Goal: Task Accomplishment & Management: Use online tool/utility

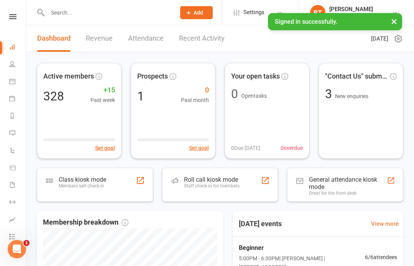
click at [14, 18] on icon at bounding box center [12, 16] width 7 height 5
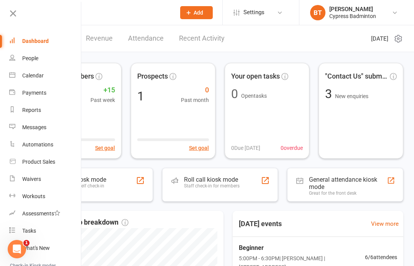
click at [42, 79] on link "Calendar" at bounding box center [45, 75] width 72 height 17
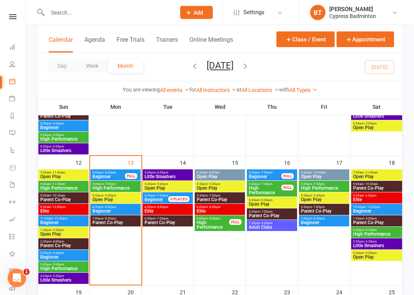
scroll to position [267, 0]
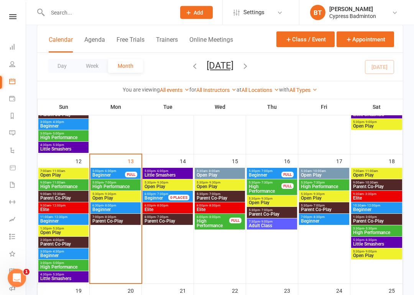
click at [120, 196] on span "Open Play" at bounding box center [115, 198] width 47 height 5
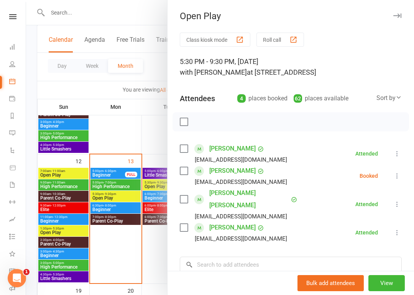
click at [395, 174] on icon at bounding box center [397, 176] width 8 height 8
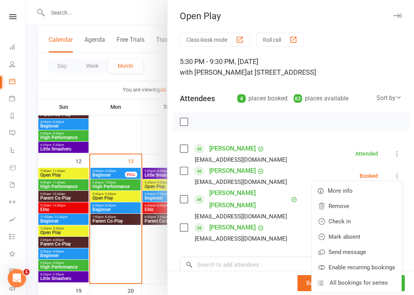
click at [346, 205] on link "Remove" at bounding box center [356, 205] width 90 height 15
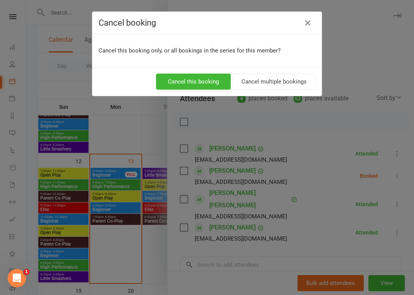
click at [209, 82] on button "Cancel this booking" at bounding box center [193, 82] width 75 height 16
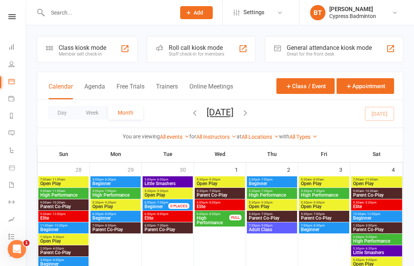
scroll to position [0, 1]
click at [72, 15] on input "text" at bounding box center [107, 12] width 125 height 11
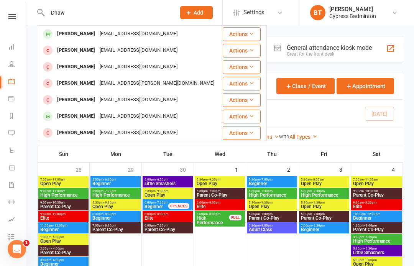
type input "Dhaw"
click at [252, 34] on icon at bounding box center [251, 33] width 5 height 5
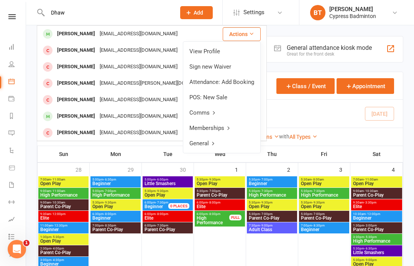
click at [219, 51] on link "View Profile" at bounding box center [221, 51] width 77 height 15
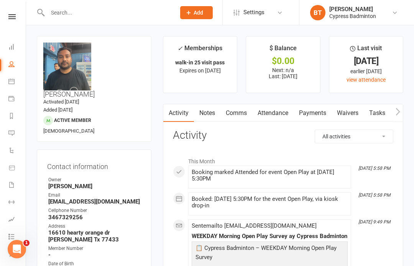
click at [82, 13] on input "text" at bounding box center [107, 12] width 125 height 11
click at [72, 14] on input "text" at bounding box center [107, 12] width 125 height 11
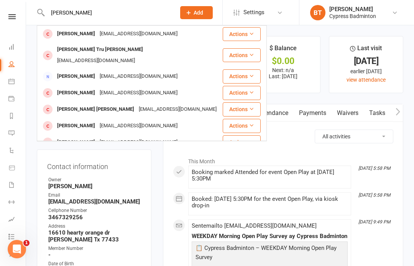
type input "Minh tri"
click at [253, 52] on icon at bounding box center [251, 54] width 5 height 5
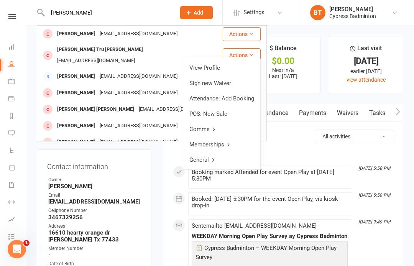
click at [211, 67] on link "View Profile" at bounding box center [221, 67] width 77 height 15
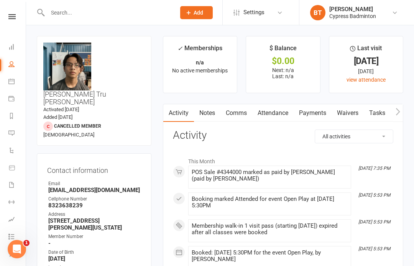
click at [65, 8] on input "text" at bounding box center [107, 12] width 125 height 11
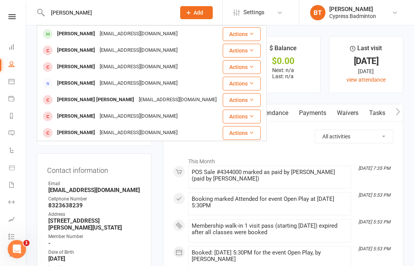
type input "Jeneffer"
click at [248, 49] on button "Actions" at bounding box center [242, 51] width 38 height 14
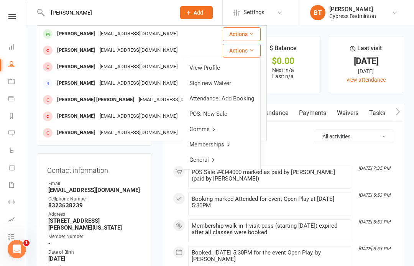
click at [203, 67] on link "View Profile" at bounding box center [221, 67] width 77 height 15
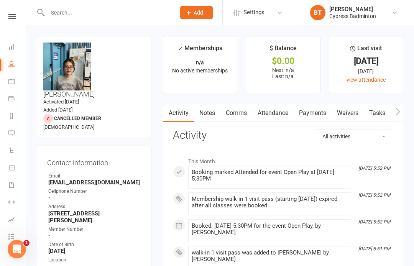
click at [69, 8] on input "text" at bounding box center [107, 12] width 125 height 11
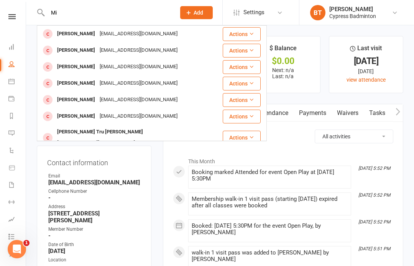
type input "M"
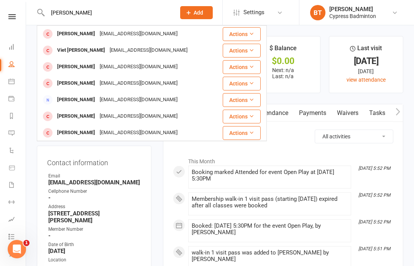
type input "Triet"
click at [242, 33] on button "Actions" at bounding box center [242, 34] width 38 height 14
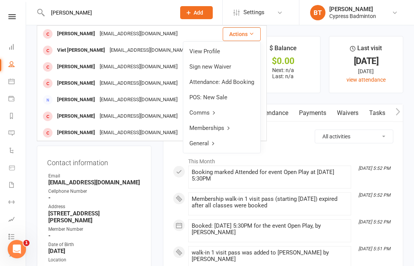
click at [201, 52] on link "View Profile" at bounding box center [221, 51] width 77 height 15
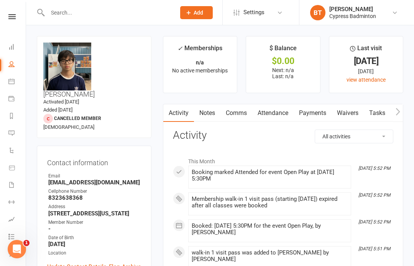
click at [11, 8] on nav "Clubworx Dashboard People Calendar Payments Reports Messages Automations Produc…" at bounding box center [13, 135] width 26 height 266
click at [5, 18] on link at bounding box center [11, 16] width 27 height 5
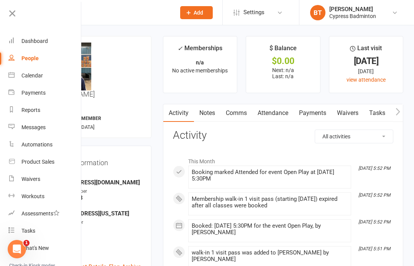
click at [39, 179] on div "Waivers" at bounding box center [30, 179] width 19 height 6
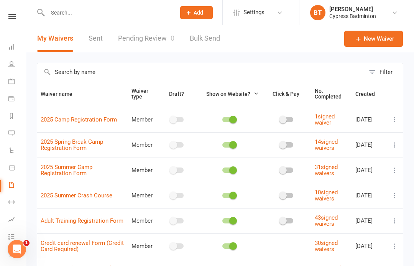
click at [153, 34] on link "Pending Review 0" at bounding box center [146, 38] width 56 height 26
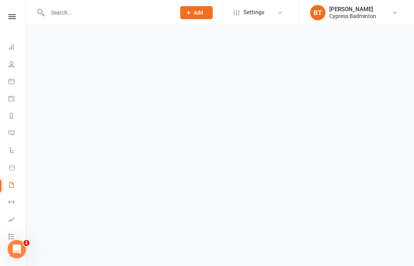
select select "50"
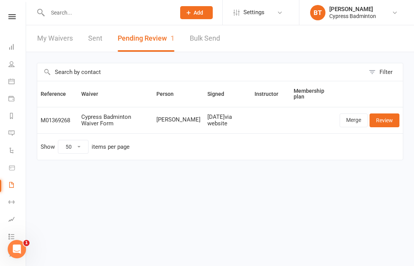
click at [357, 117] on link "Merge" at bounding box center [353, 120] width 28 height 14
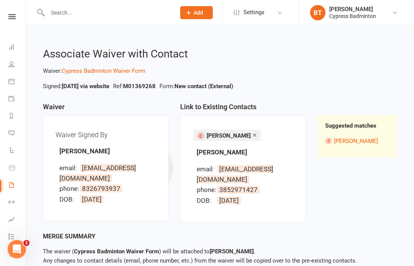
select select "50"
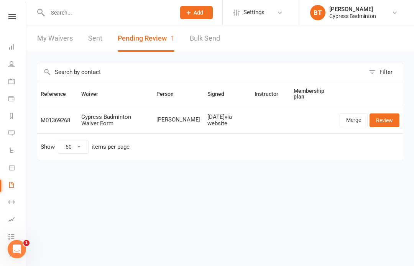
click at [383, 119] on link "Review" at bounding box center [384, 120] width 30 height 14
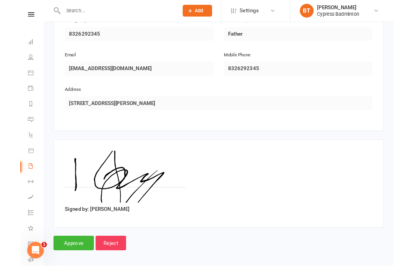
scroll to position [476, 0]
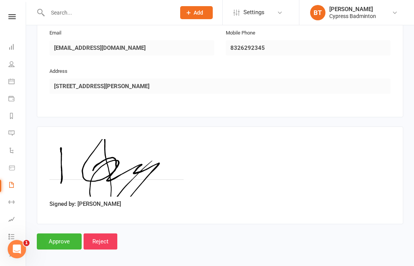
click at [70, 233] on input "Approve" at bounding box center [59, 241] width 45 height 16
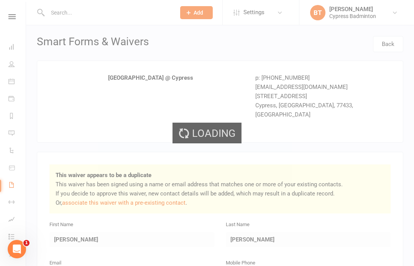
select select "50"
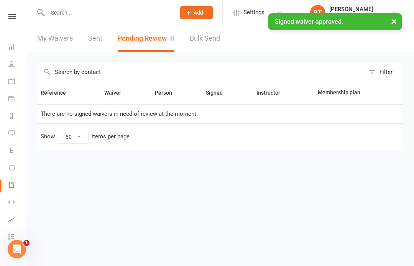
click at [97, 38] on link "Sent" at bounding box center [95, 38] width 14 height 26
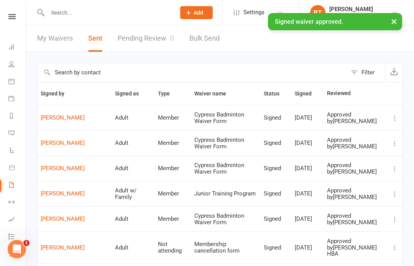
click at [62, 121] on link "Duy Nguyen" at bounding box center [74, 118] width 67 height 7
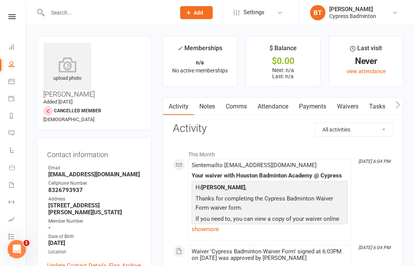
click at [70, 65] on icon at bounding box center [67, 64] width 48 height 15
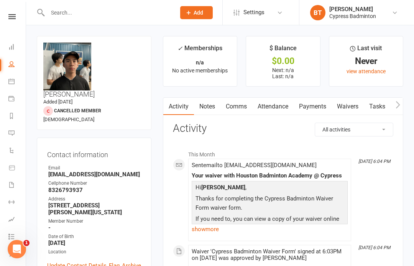
click at [59, 13] on input "text" at bounding box center [107, 12] width 125 height 11
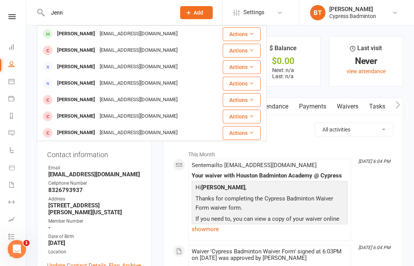
type input "Jenn"
click at [253, 133] on icon at bounding box center [251, 132] width 5 height 5
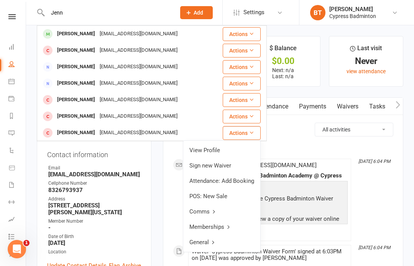
click at [213, 147] on link "View Profile" at bounding box center [221, 149] width 77 height 15
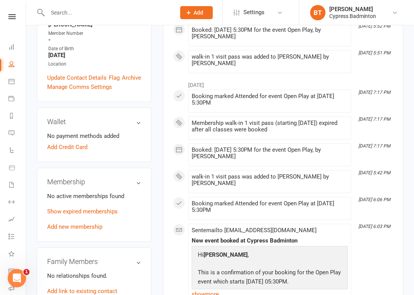
scroll to position [196, 0]
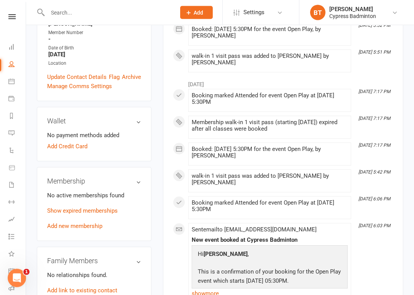
click at [99, 223] on link "Add new membership" at bounding box center [74, 226] width 55 height 7
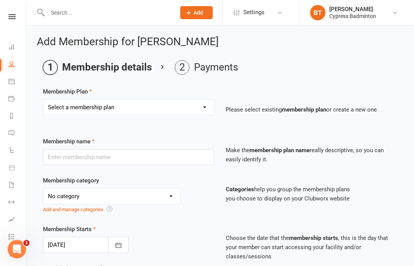
click at [203, 106] on select "Select a membership plan Create new Membership Plan walk-in 1 visit pass walk-i…" at bounding box center [128, 107] width 170 height 15
select select "3"
type input "walk-in 10 visit pass"
select select "29"
type input "3"
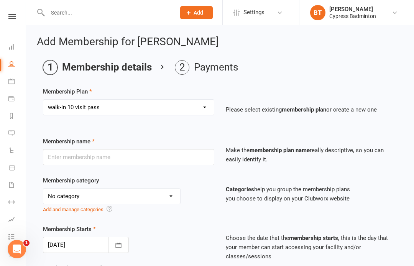
select select "2"
type input "10"
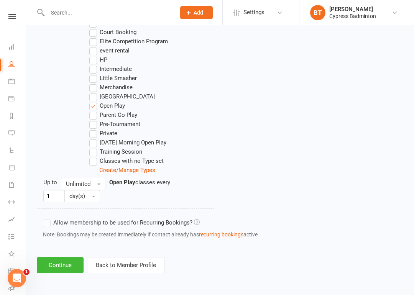
scroll to position [471, 0]
click at [60, 261] on button "Continue" at bounding box center [60, 265] width 47 height 16
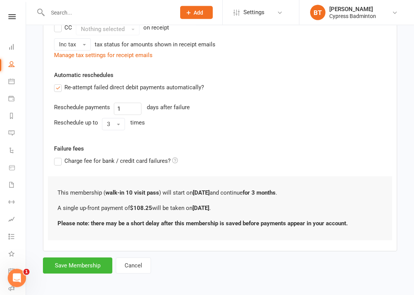
scroll to position [190, 0]
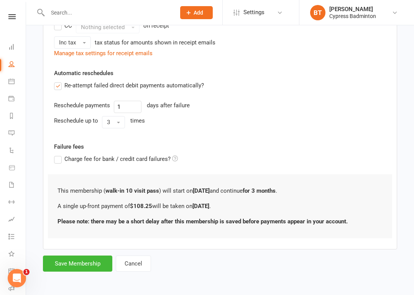
click at [91, 259] on button "Save Membership" at bounding box center [77, 263] width 69 height 16
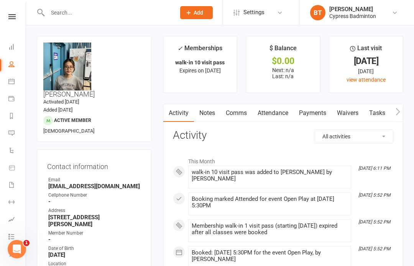
click at [61, 11] on input "text" at bounding box center [107, 12] width 125 height 11
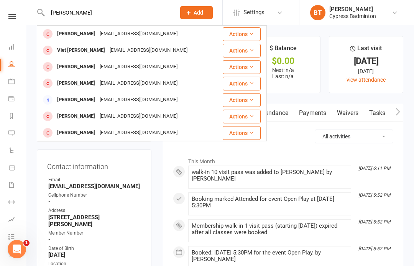
type input "Triet"
click at [246, 32] on button "Actions" at bounding box center [242, 34] width 38 height 14
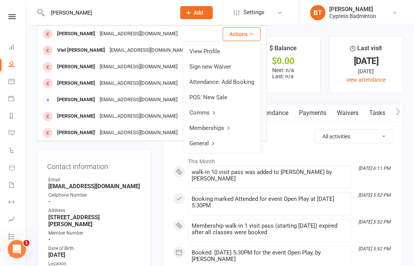
click at [214, 49] on link "View Profile" at bounding box center [221, 51] width 77 height 15
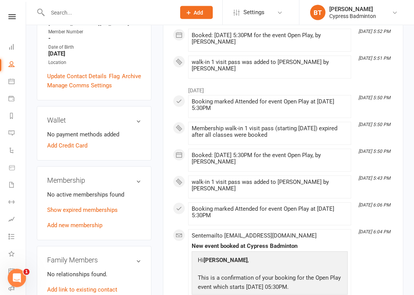
scroll to position [190, 0]
click at [87, 222] on link "Add new membership" at bounding box center [74, 225] width 55 height 7
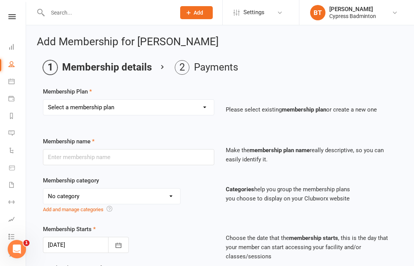
click at [204, 104] on select "Select a membership plan Create new Membership Plan walk-in 1 visit pass walk-i…" at bounding box center [128, 107] width 170 height 15
select select "3"
type input "walk-in 10 visit pass"
select select "29"
type input "3"
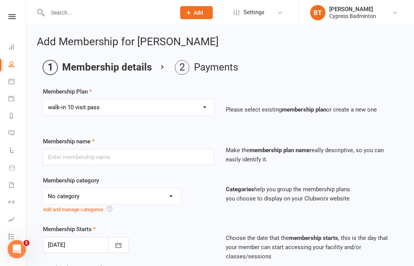
select select "2"
type input "10"
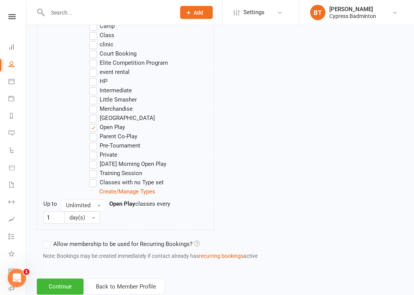
scroll to position [471, 0]
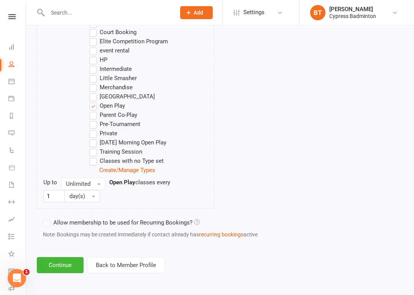
click at [65, 257] on button "Continue" at bounding box center [60, 265] width 47 height 16
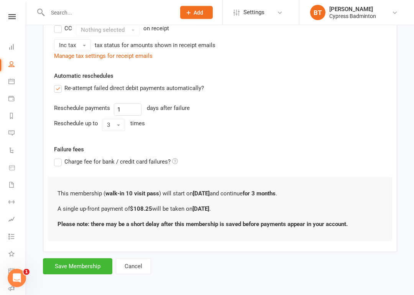
scroll to position [190, 0]
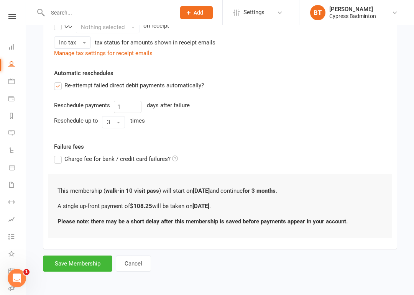
click at [74, 259] on button "Save Membership" at bounding box center [77, 263] width 69 height 16
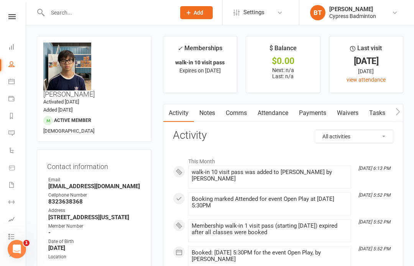
click at [10, 18] on icon at bounding box center [11, 16] width 7 height 5
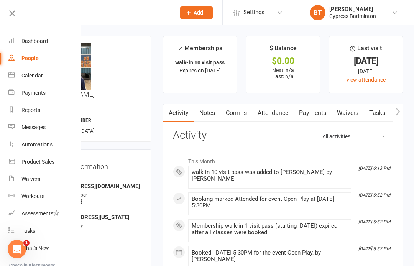
click at [49, 162] on div "Product Sales" at bounding box center [37, 162] width 33 height 6
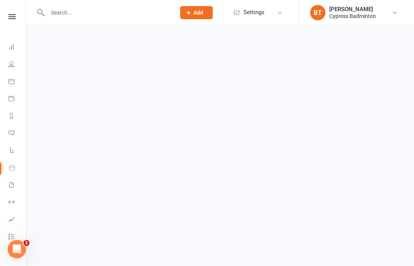
select select "100"
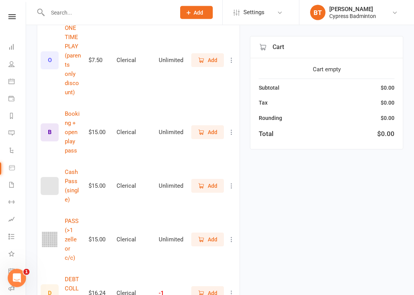
scroll to position [488, 0]
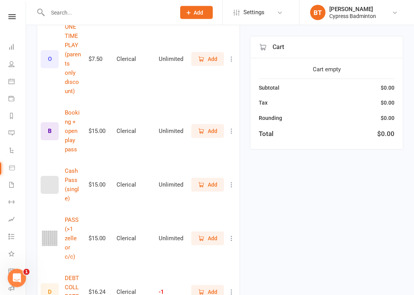
click at [206, 232] on button "Add" at bounding box center [207, 239] width 33 height 14
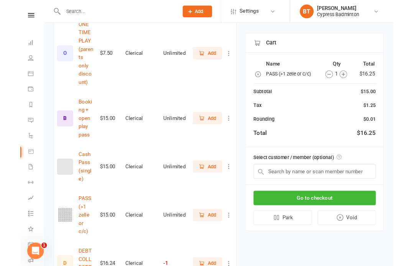
scroll to position [518, 0]
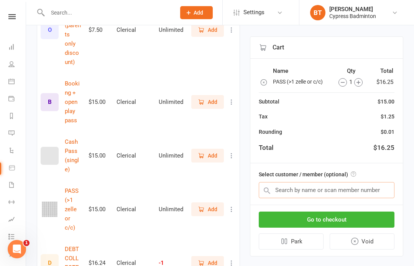
click at [292, 186] on input "text" at bounding box center [327, 190] width 136 height 16
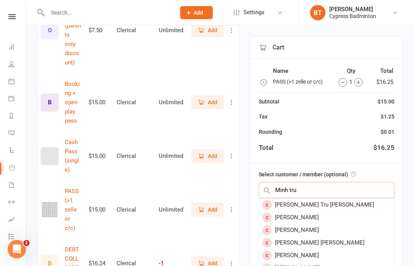
type input "Minh tru"
click at [306, 203] on div "Minh Tru Tran" at bounding box center [326, 204] width 135 height 13
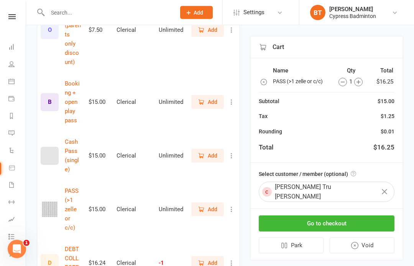
click at [314, 216] on button "Go to checkout" at bounding box center [327, 224] width 136 height 16
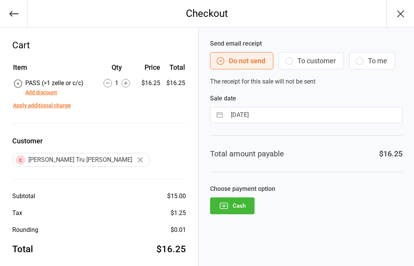
click at [238, 208] on button "Cash" at bounding box center [232, 205] width 44 height 17
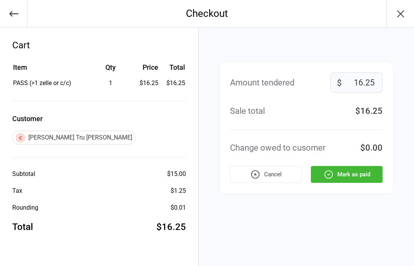
click at [347, 173] on button "Mark as paid" at bounding box center [347, 174] width 72 height 17
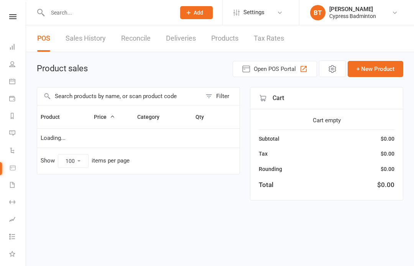
select select "100"
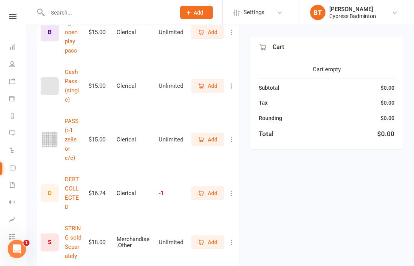
scroll to position [586, 0]
click at [209, 136] on span "Add" at bounding box center [213, 140] width 10 height 8
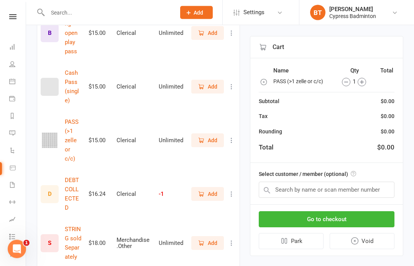
scroll to position [587, 0]
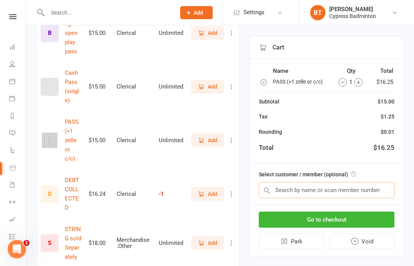
click at [281, 183] on input "text" at bounding box center [327, 190] width 136 height 16
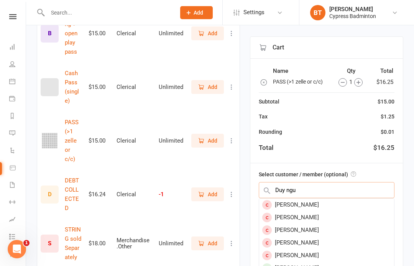
type input "Duy ngu"
click at [299, 201] on div "[PERSON_NAME]" at bounding box center [326, 204] width 135 height 13
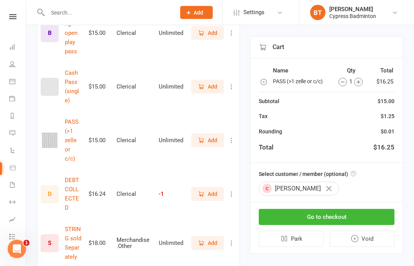
click at [325, 215] on button "Go to checkout" at bounding box center [327, 217] width 136 height 16
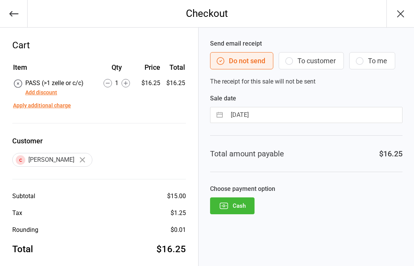
click at [236, 203] on button "Cash" at bounding box center [232, 205] width 44 height 17
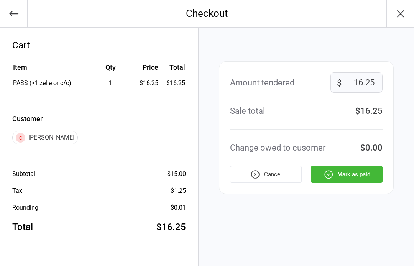
click at [345, 173] on button "Mark as paid" at bounding box center [347, 174] width 72 height 17
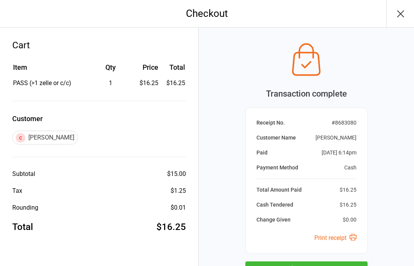
click at [295, 263] on button "Next Sale" at bounding box center [306, 269] width 122 height 17
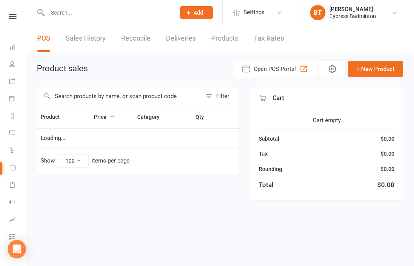
select select "100"
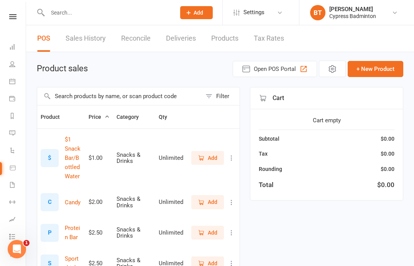
click at [13, 17] on icon at bounding box center [12, 16] width 7 height 5
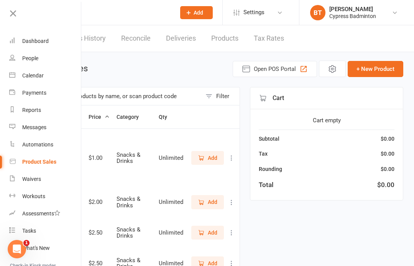
click at [36, 75] on div "Calendar" at bounding box center [32, 75] width 21 height 6
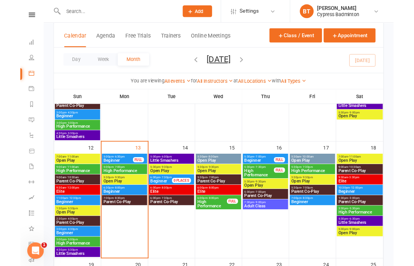
scroll to position [293, 0]
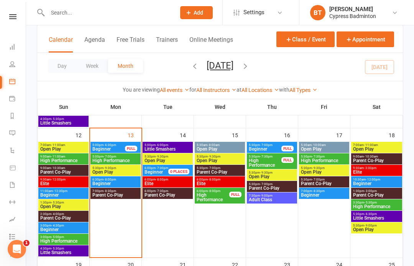
click at [106, 171] on span "Open Play" at bounding box center [115, 172] width 47 height 5
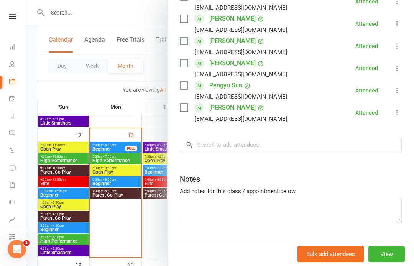
scroll to position [274, 0]
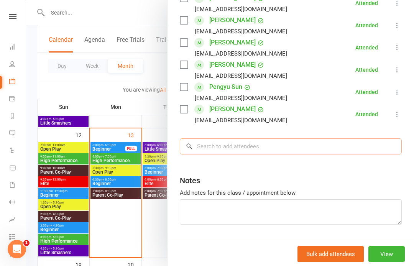
click at [206, 146] on input "search" at bounding box center [291, 146] width 222 height 16
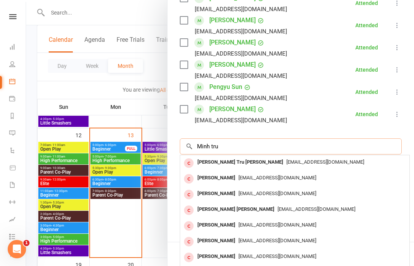
type input "Minh tru"
click at [286, 162] on span "johnmtran08@gmail.com" at bounding box center [325, 162] width 78 height 6
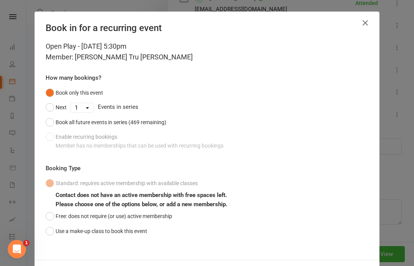
click at [53, 229] on button "Use a make-up class to book this event" at bounding box center [96, 231] width 101 height 15
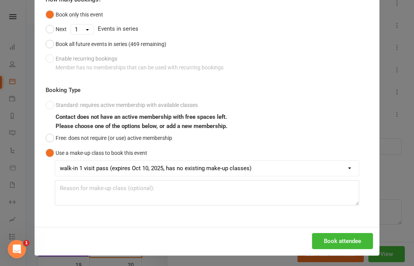
scroll to position [78, 0]
click at [337, 238] on button "Book attendee" at bounding box center [342, 241] width 61 height 16
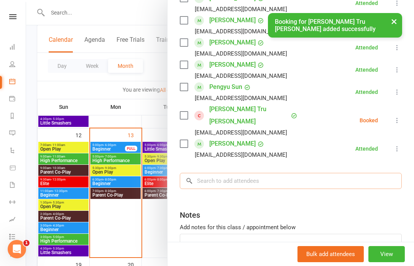
click at [208, 173] on input "search" at bounding box center [291, 181] width 222 height 16
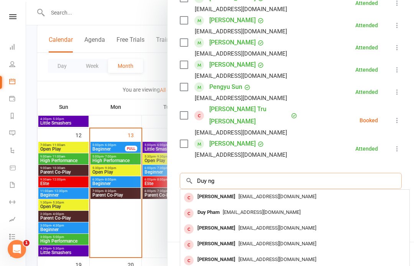
type input "Duy ng"
click at [256, 193] on span "nguyenlongd2405@gmail.com" at bounding box center [277, 196] width 78 height 6
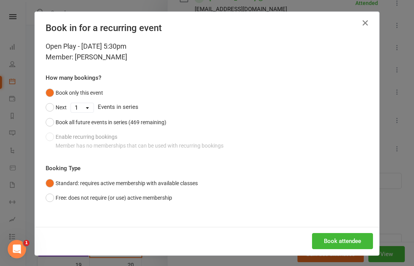
click at [53, 195] on button "Free: does not require (or use) active membership" at bounding box center [109, 197] width 126 height 15
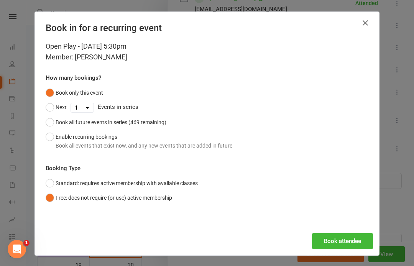
click at [341, 236] on button "Book attendee" at bounding box center [342, 241] width 61 height 16
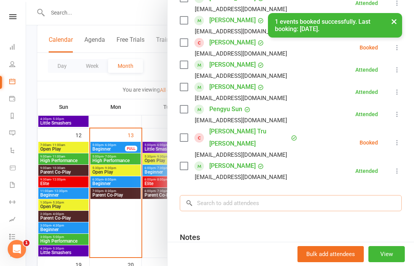
click at [200, 195] on input "search" at bounding box center [291, 203] width 222 height 16
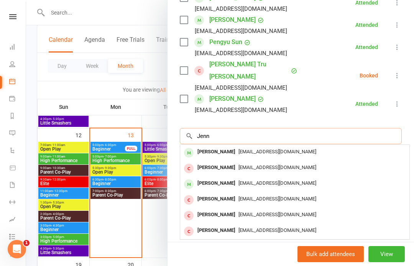
scroll to position [362, 0]
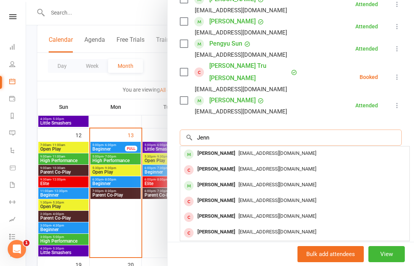
type input "Jenn"
click at [242, 182] on span "ankhuenguyen8@gmail.com" at bounding box center [277, 185] width 78 height 6
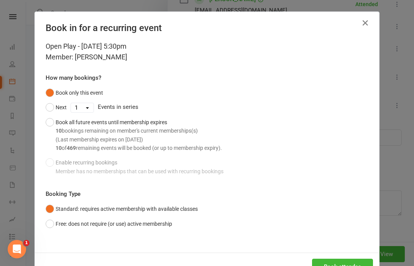
click at [55, 221] on button "Free: does not require (or use) active membership" at bounding box center [109, 223] width 126 height 15
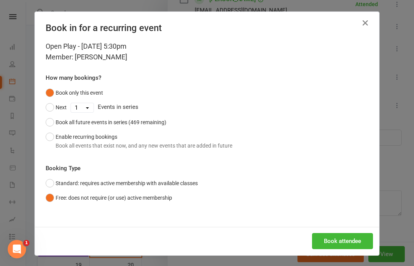
click at [340, 238] on button "Book attendee" at bounding box center [342, 241] width 61 height 16
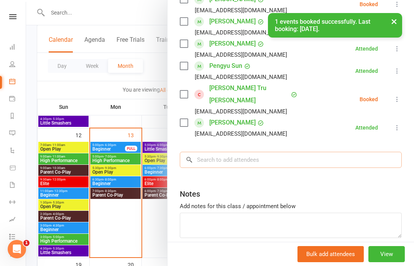
click at [207, 152] on input "search" at bounding box center [291, 160] width 222 height 16
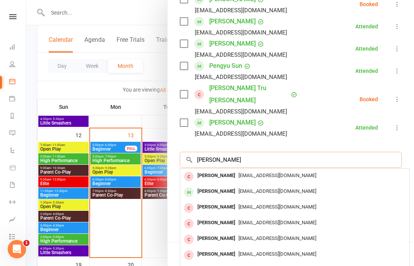
type input "Trieu tran"
click at [238, 188] on span "zoomtriet@gmail.com" at bounding box center [277, 191] width 78 height 6
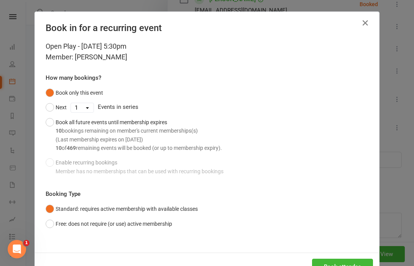
click at [54, 222] on button "Free: does not require (or use) active membership" at bounding box center [109, 223] width 126 height 15
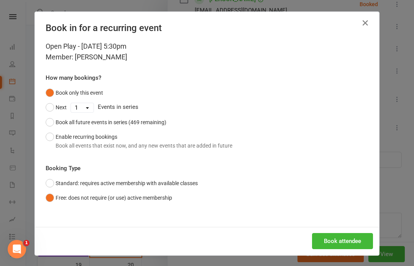
click at [339, 239] on button "Book attendee" at bounding box center [342, 241] width 61 height 16
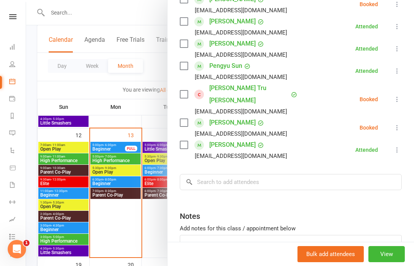
click at [72, 14] on div at bounding box center [220, 133] width 388 height 266
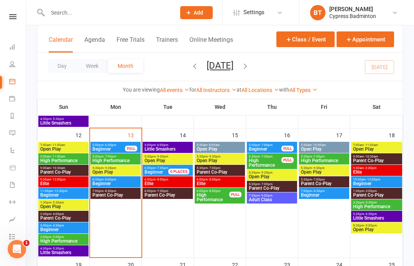
click at [63, 14] on input "text" at bounding box center [107, 12] width 125 height 11
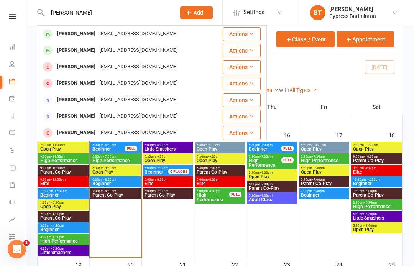
type input "Jennifer"
click at [247, 47] on button "Actions" at bounding box center [242, 51] width 38 height 14
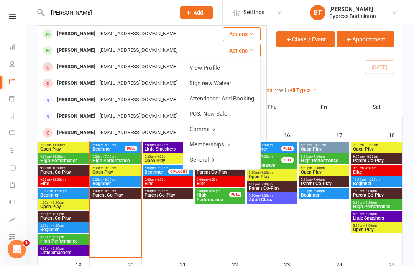
click at [208, 68] on link "View Profile" at bounding box center [221, 67] width 77 height 15
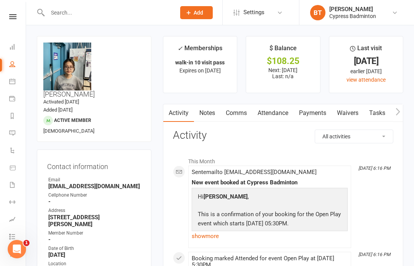
click at [306, 111] on link "Payments" at bounding box center [312, 113] width 38 height 18
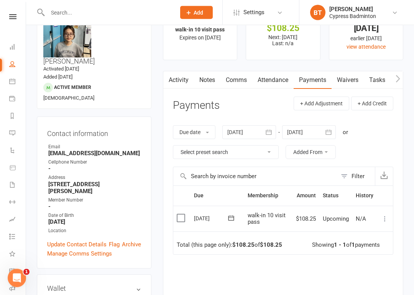
scroll to position [36, 0]
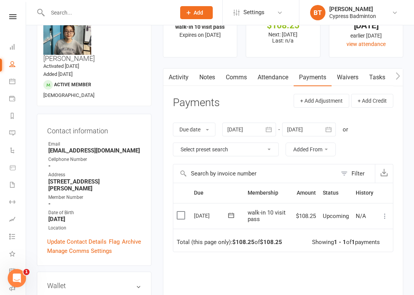
click at [383, 212] on icon at bounding box center [385, 216] width 8 height 8
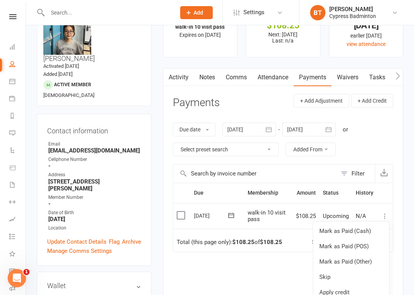
click at [327, 228] on link "Mark as Paid (Cash)" at bounding box center [351, 230] width 76 height 15
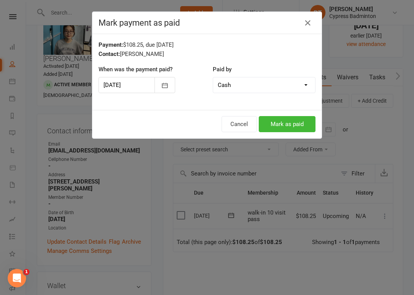
click at [307, 25] on icon "button" at bounding box center [307, 22] width 9 height 9
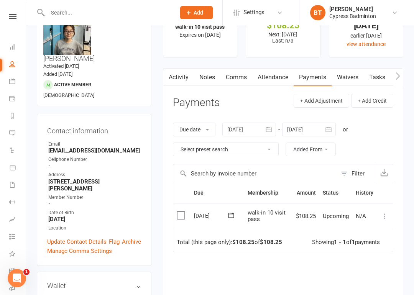
click at [383, 214] on icon at bounding box center [385, 216] width 8 height 8
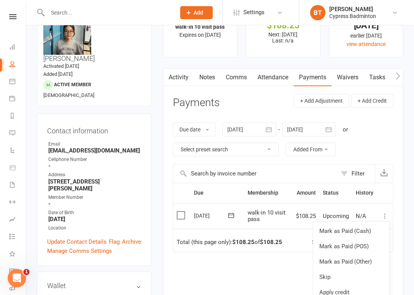
click at [347, 257] on link "Mark as Paid (Other)" at bounding box center [351, 261] width 76 height 15
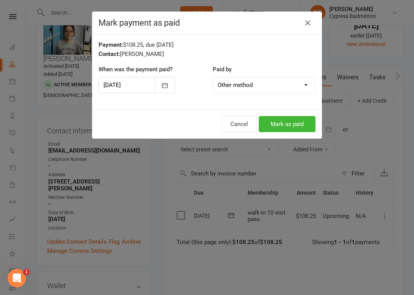
click at [176, 213] on div "Mark payment as paid Payment: $108.25, due 13-Oct-2025 Contact: Jennifer Nguyen…" at bounding box center [207, 147] width 414 height 295
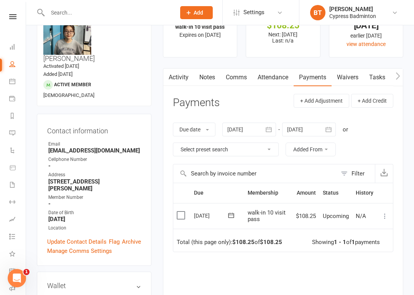
click at [178, 213] on label at bounding box center [182, 215] width 10 height 8
click at [178, 211] on input "checkbox" at bounding box center [179, 211] width 5 height 0
click at [383, 212] on icon at bounding box center [385, 216] width 8 height 8
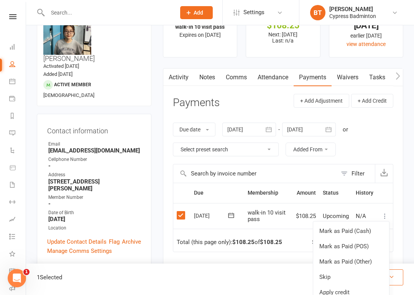
click at [329, 256] on link "Mark as Paid (Other)" at bounding box center [351, 261] width 76 height 15
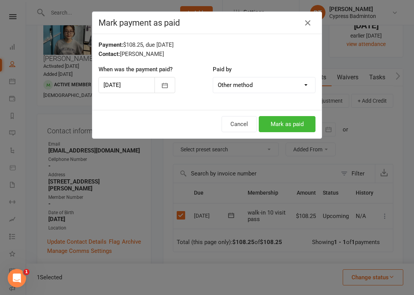
click at [286, 121] on button "Mark as paid" at bounding box center [287, 124] width 57 height 16
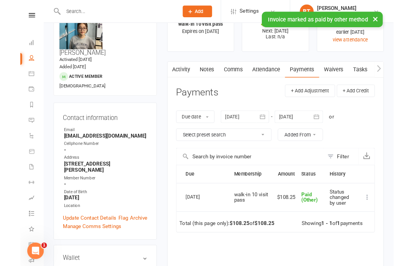
scroll to position [0, 0]
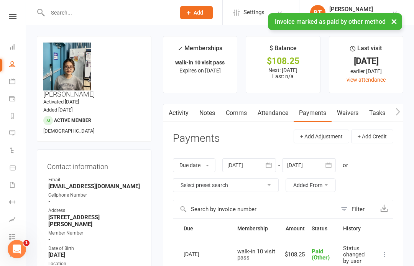
click at [62, 12] on input "text" at bounding box center [107, 12] width 125 height 11
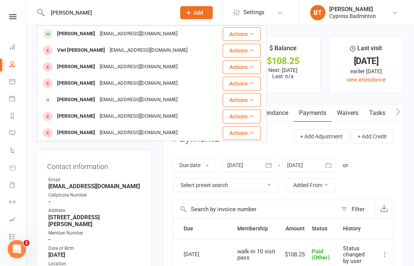
type input "Triet"
click at [246, 31] on button "Actions" at bounding box center [242, 34] width 38 height 14
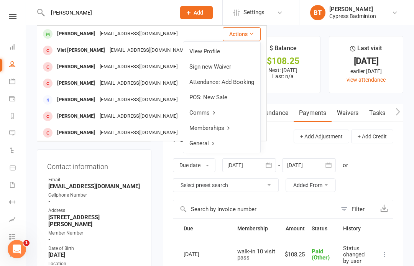
click at [209, 49] on link "View Profile" at bounding box center [221, 51] width 77 height 15
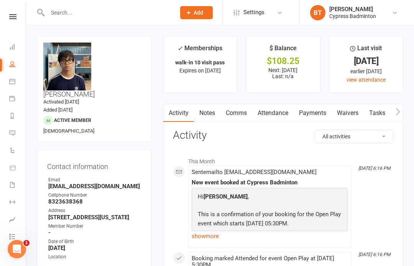
click at [316, 111] on link "Payments" at bounding box center [312, 113] width 38 height 18
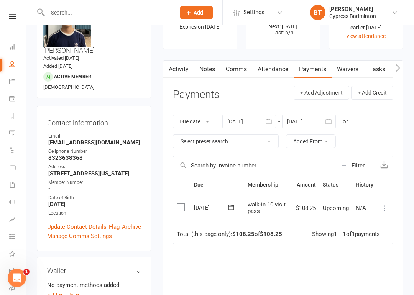
scroll to position [59, 0]
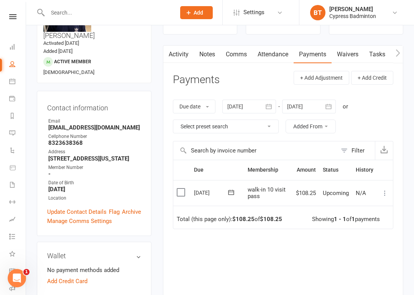
click at [180, 189] on label at bounding box center [182, 192] width 10 height 8
click at [180, 188] on input "checkbox" at bounding box center [179, 188] width 5 height 0
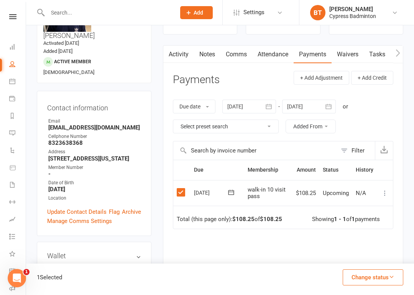
click at [387, 189] on icon at bounding box center [385, 193] width 8 height 8
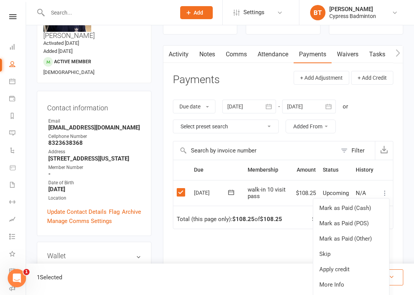
click at [343, 236] on link "Mark as Paid (Other)" at bounding box center [351, 238] width 76 height 15
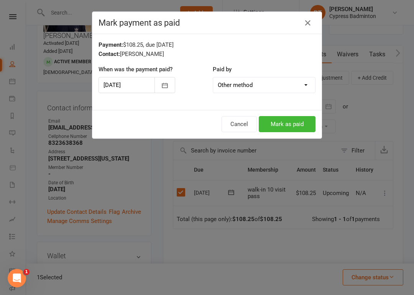
click at [285, 116] on button "Mark as paid" at bounding box center [287, 124] width 57 height 16
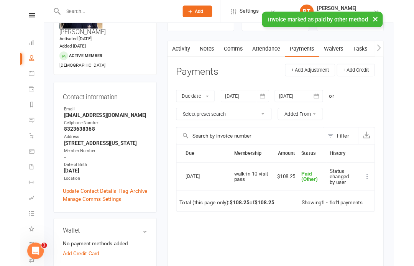
scroll to position [0, 0]
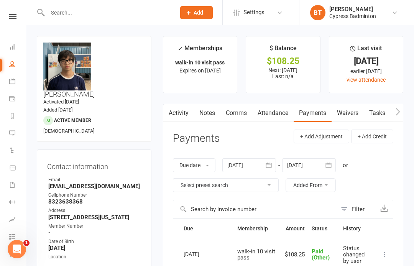
click at [14, 16] on icon at bounding box center [12, 16] width 7 height 5
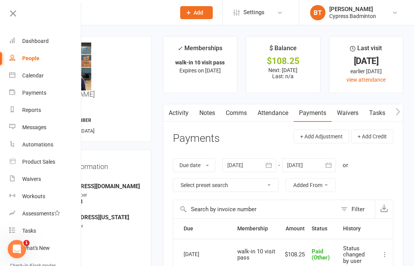
click at [41, 165] on div "Product Sales" at bounding box center [38, 162] width 33 height 6
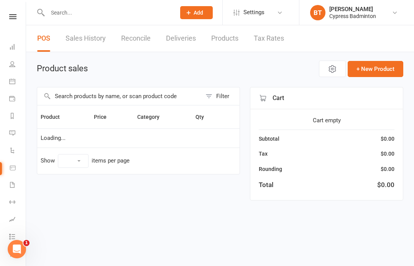
select select "100"
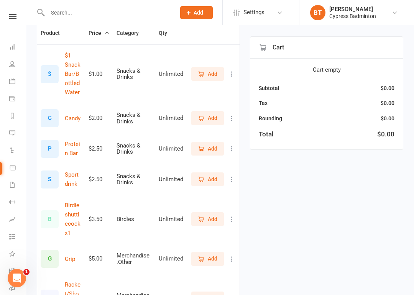
scroll to position [85, 0]
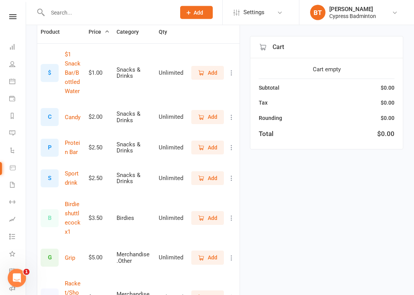
click at [215, 216] on span "Add" at bounding box center [213, 218] width 10 height 8
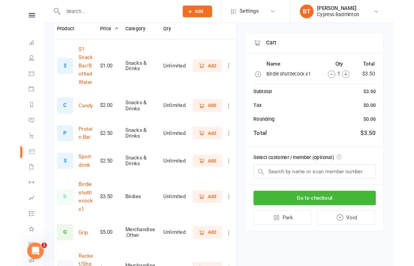
scroll to position [114, 0]
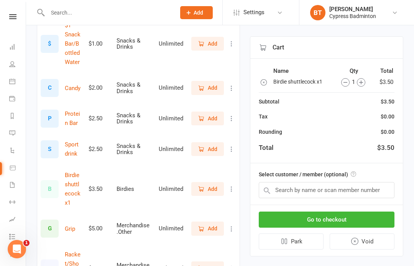
click at [362, 80] on icon "button" at bounding box center [361, 82] width 8 height 8
click at [280, 214] on button "Go to checkout" at bounding box center [327, 219] width 136 height 16
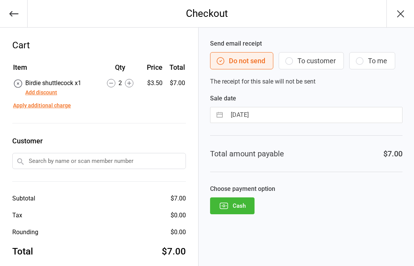
click at [239, 205] on button "Cash" at bounding box center [232, 205] width 44 height 17
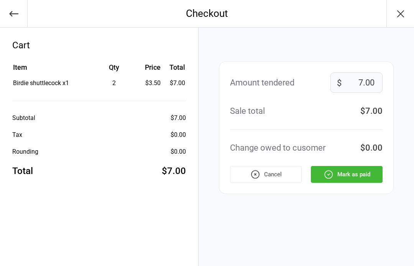
click at [348, 174] on button "Mark as paid" at bounding box center [347, 174] width 72 height 17
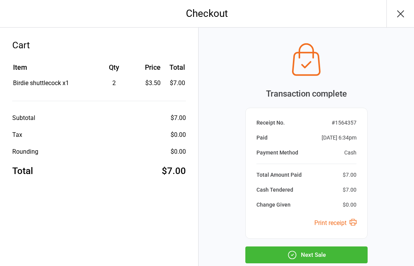
click at [326, 251] on button "Next Sale" at bounding box center [306, 254] width 122 height 17
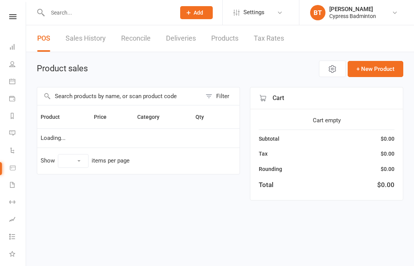
select select "100"
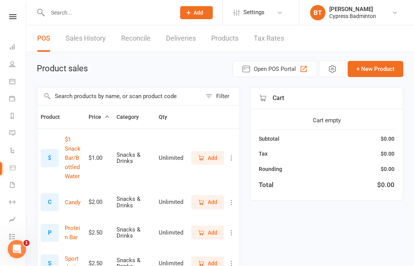
click at [69, 11] on input "text" at bounding box center [107, 12] width 125 height 11
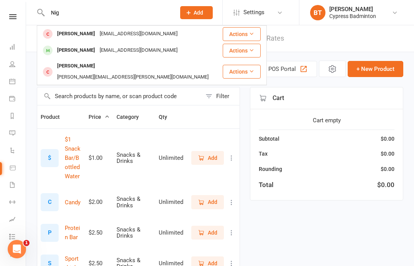
type input "Nig"
click at [247, 48] on button "Actions" at bounding box center [242, 51] width 38 height 14
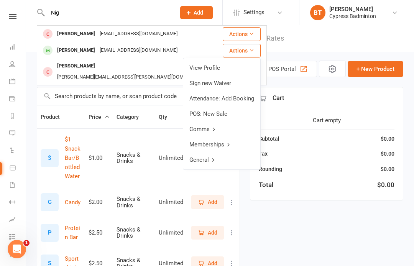
click at [206, 67] on link "View Profile" at bounding box center [221, 67] width 77 height 15
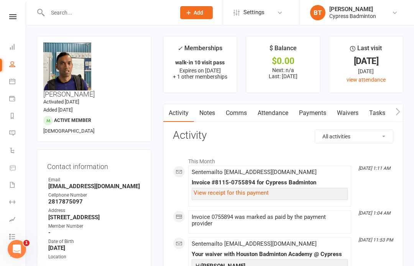
click at [52, 11] on input "text" at bounding box center [107, 12] width 125 height 11
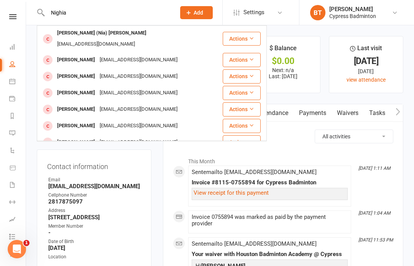
type input "Nighia"
click at [252, 57] on icon at bounding box center [251, 59] width 5 height 5
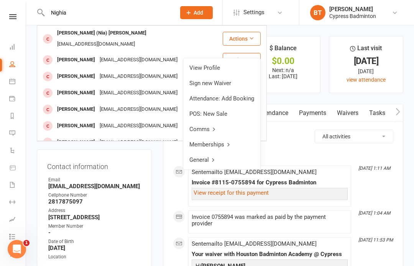
click at [214, 65] on link "View Profile" at bounding box center [221, 67] width 77 height 15
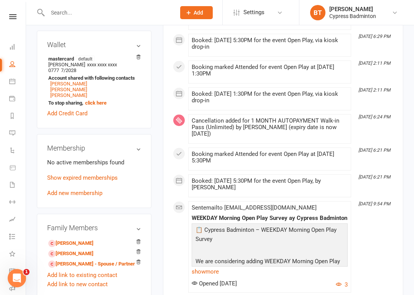
scroll to position [266, 0]
click at [100, 174] on link "Show expired memberships" at bounding box center [82, 177] width 70 height 7
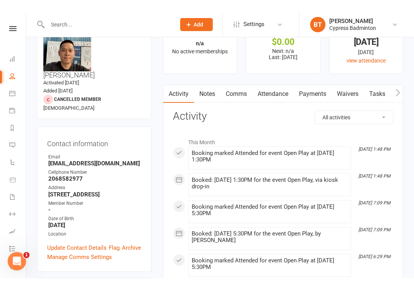
scroll to position [23, 0]
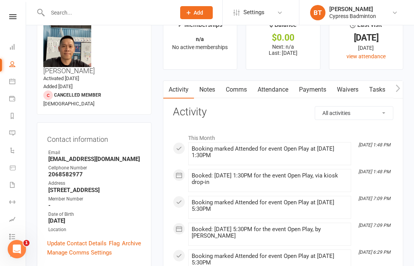
click at [313, 87] on link "Payments" at bounding box center [312, 90] width 38 height 18
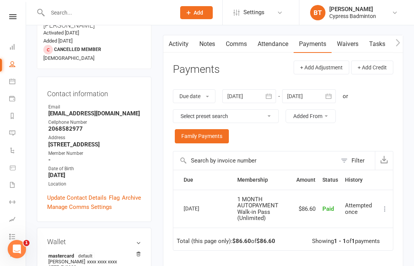
scroll to position [65, 0]
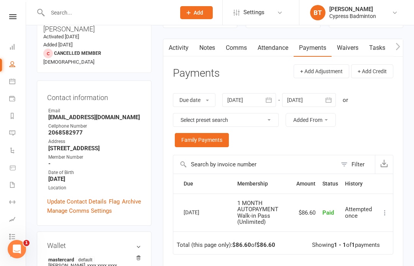
click at [342, 47] on link "Waivers" at bounding box center [347, 48] width 32 height 18
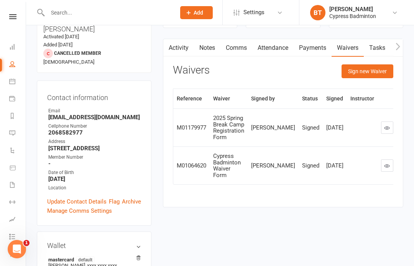
click at [348, 48] on link "Waivers" at bounding box center [347, 48] width 32 height 18
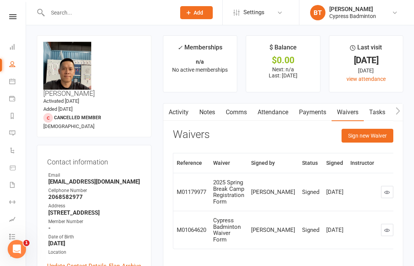
scroll to position [2, 0]
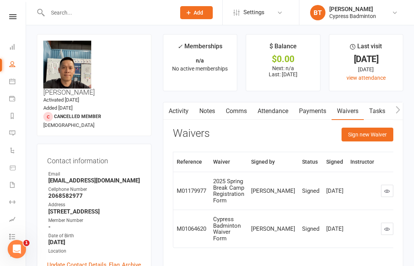
click at [268, 109] on link "Attendance" at bounding box center [272, 111] width 41 height 18
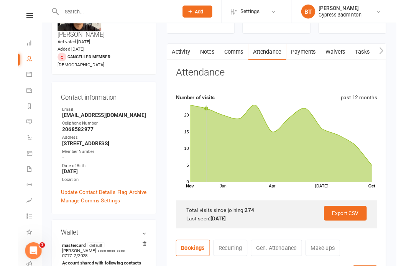
scroll to position [77, 0]
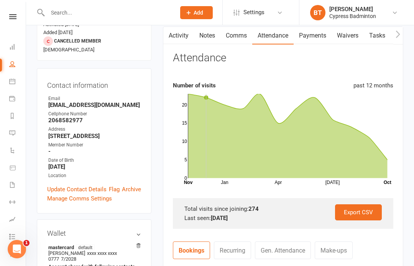
click at [325, 39] on link "Payments" at bounding box center [312, 36] width 38 height 18
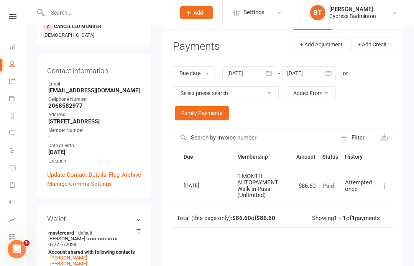
scroll to position [92, 0]
click at [272, 72] on icon "button" at bounding box center [269, 74] width 8 height 8
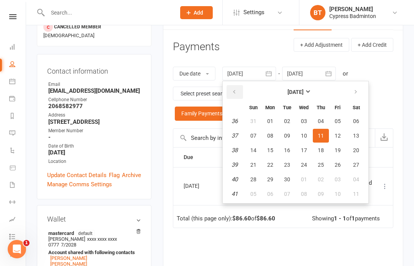
click at [237, 89] on icon "button" at bounding box center [233, 92] width 5 height 6
click at [234, 93] on icon "button" at bounding box center [233, 92] width 5 height 6
click at [303, 124] on button "04" at bounding box center [304, 121] width 16 height 14
type input "[DATE]"
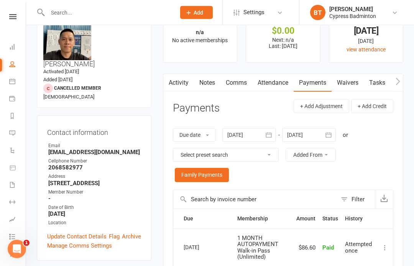
scroll to position [0, 0]
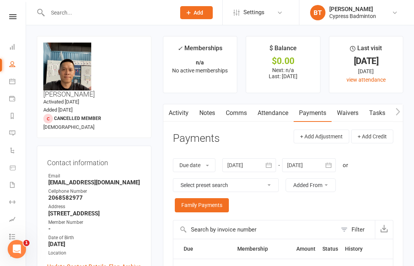
click at [11, 13] on nav "Clubworx Dashboard People Calendar Payments Reports Messages Automations Produc…" at bounding box center [13, 135] width 26 height 266
click at [12, 14] on icon at bounding box center [12, 16] width 7 height 5
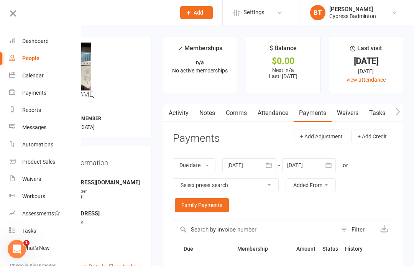
click at [44, 72] on link "Calendar" at bounding box center [45, 75] width 72 height 17
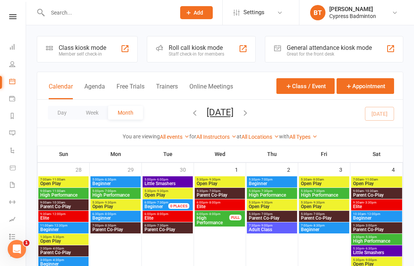
click at [18, 16] on link at bounding box center [12, 16] width 27 height 5
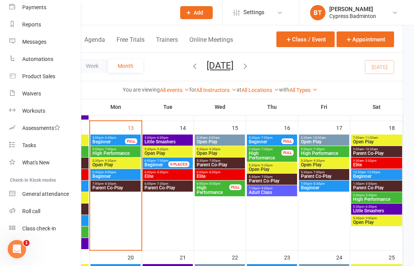
scroll to position [85, 0]
click at [51, 225] on div "Class check-in" at bounding box center [39, 228] width 34 height 6
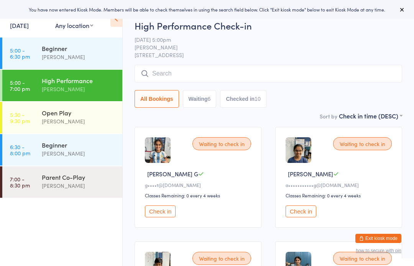
click at [384, 234] on button "Exit kiosk mode" at bounding box center [378, 238] width 46 height 9
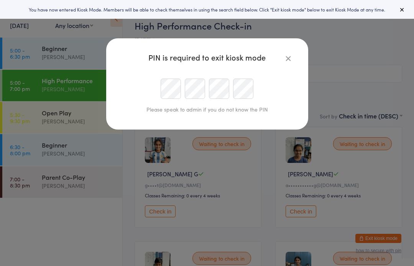
type input "coach77433@gmail.com"
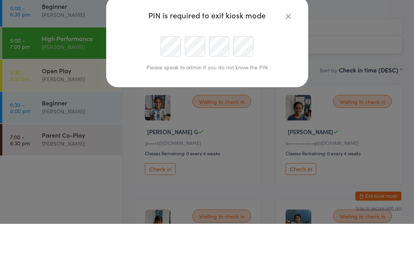
scroll to position [4, 0]
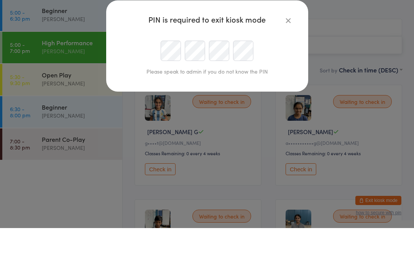
click at [288, 54] on icon "button" at bounding box center [288, 58] width 8 height 8
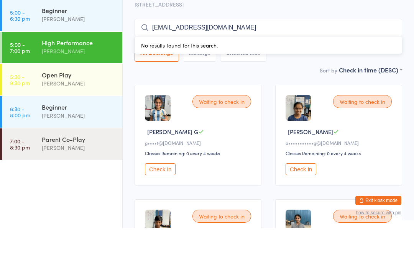
scroll to position [43, 0]
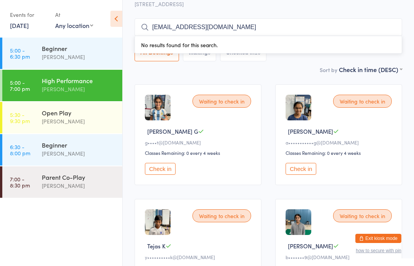
click at [62, 150] on div "[PERSON_NAME]" at bounding box center [79, 153] width 74 height 9
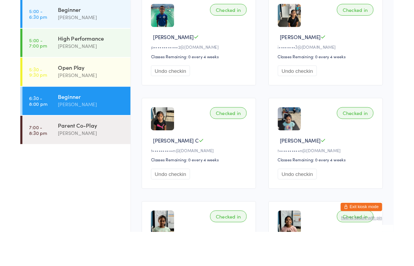
scroll to position [211, 0]
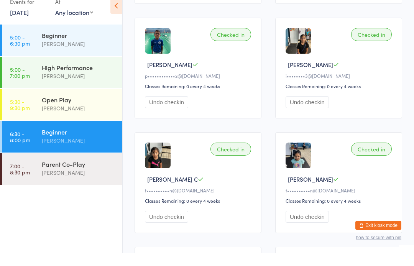
click at [88, 108] on div "Open Play" at bounding box center [79, 112] width 74 height 8
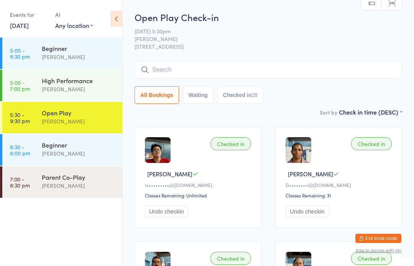
click at [73, 113] on div "Open Play" at bounding box center [79, 112] width 74 height 8
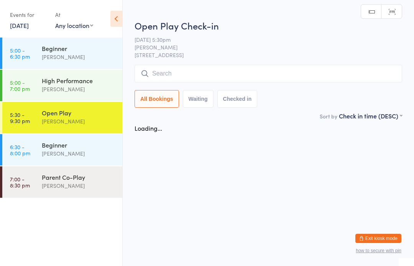
click at [81, 91] on div "[PERSON_NAME]" at bounding box center [79, 89] width 74 height 9
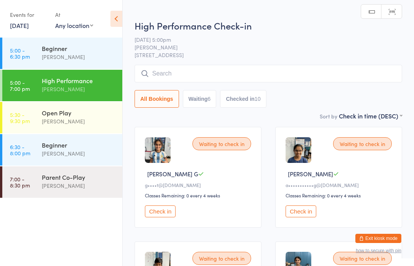
click at [77, 115] on div "Open Play" at bounding box center [79, 112] width 74 height 8
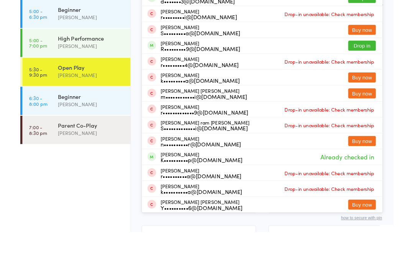
scroll to position [144, 0]
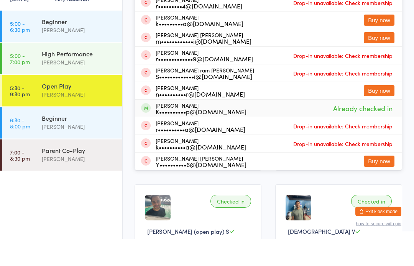
type input "RAM"
click at [255, 127] on div "Ram Pratap Kosuru K••••••••••p@gmail.com Already checked in" at bounding box center [268, 135] width 267 height 17
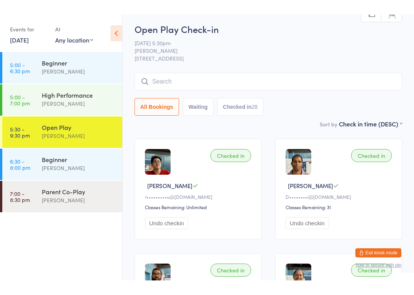
scroll to position [0, 0]
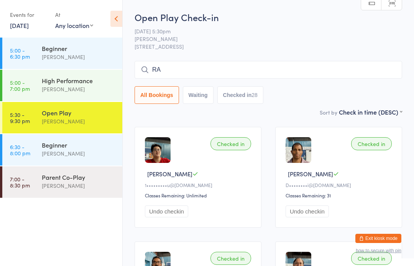
type input "RAM"
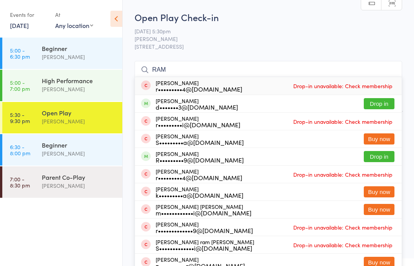
click at [95, 87] on div "[PERSON_NAME]" at bounding box center [79, 89] width 74 height 9
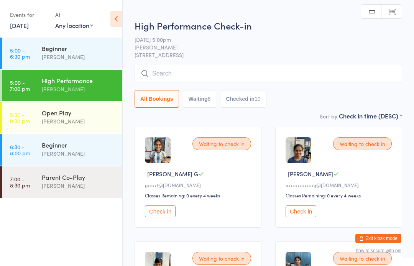
click at [72, 154] on div "[PERSON_NAME]" at bounding box center [79, 153] width 74 height 9
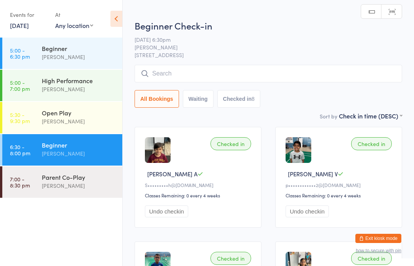
click at [85, 118] on div "[PERSON_NAME]" at bounding box center [79, 121] width 74 height 9
